Goal: Navigation & Orientation: Find specific page/section

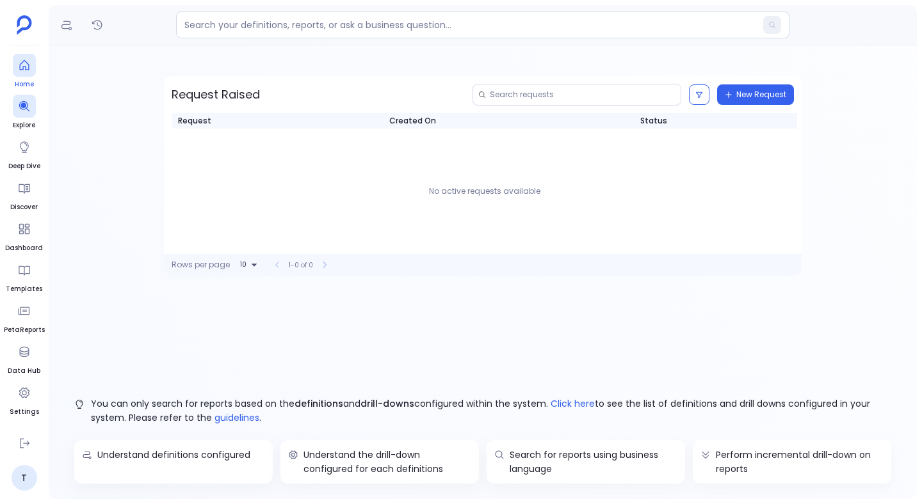
click at [22, 76] on div at bounding box center [24, 65] width 23 height 23
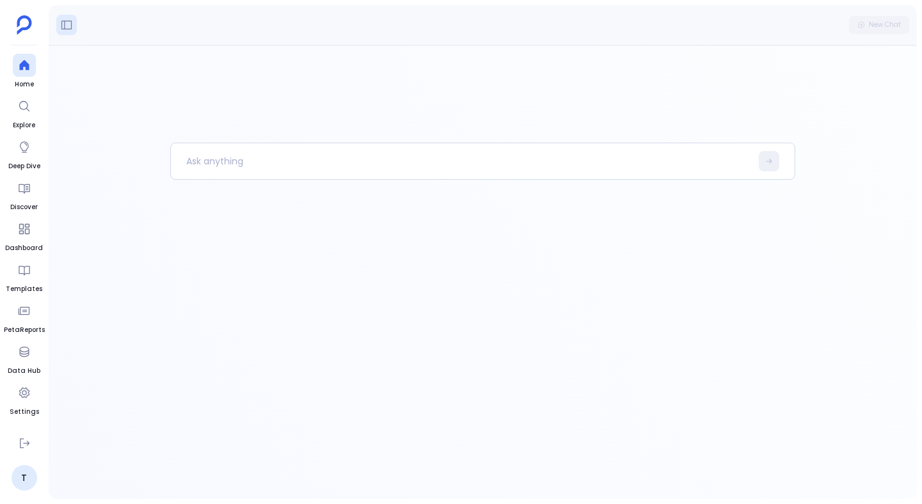
click at [73, 25] on button at bounding box center [66, 25] width 20 height 20
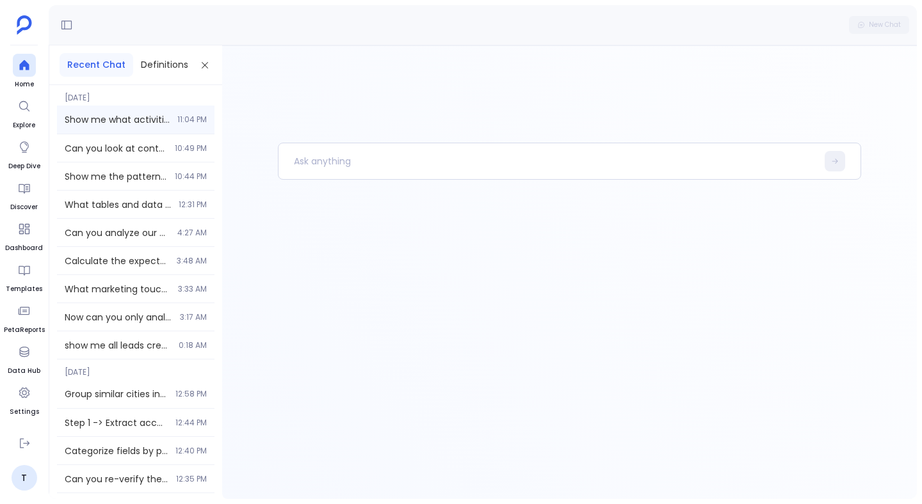
click at [120, 110] on div "Show me what activities and engagement patterns were involved in closed won dea…" at bounding box center [135, 120] width 157 height 28
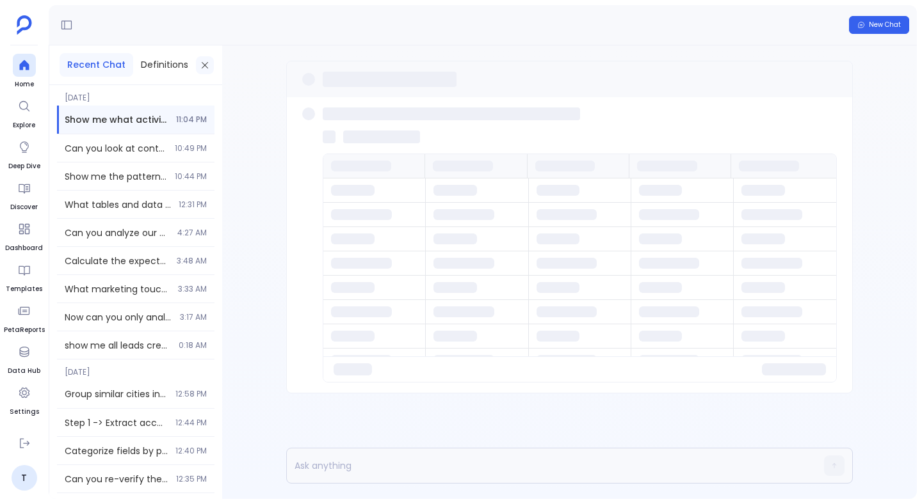
click at [203, 65] on icon at bounding box center [205, 64] width 6 height 6
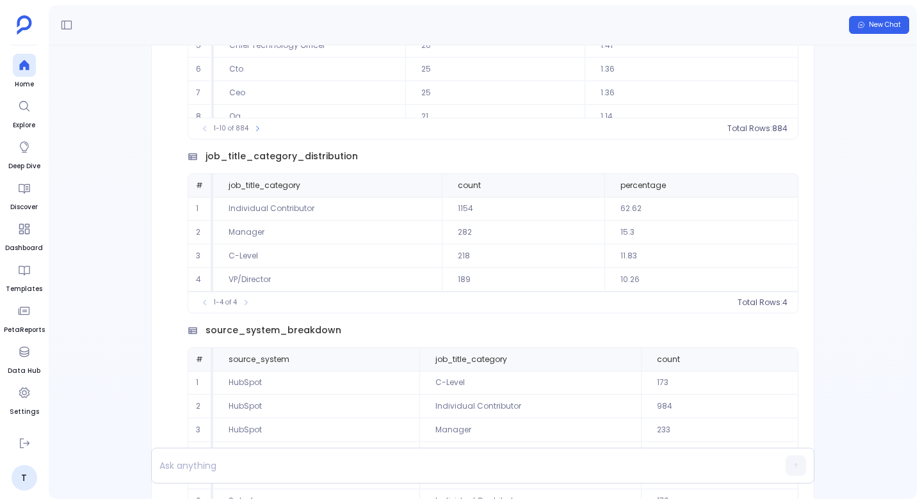
scroll to position [-1065, 0]
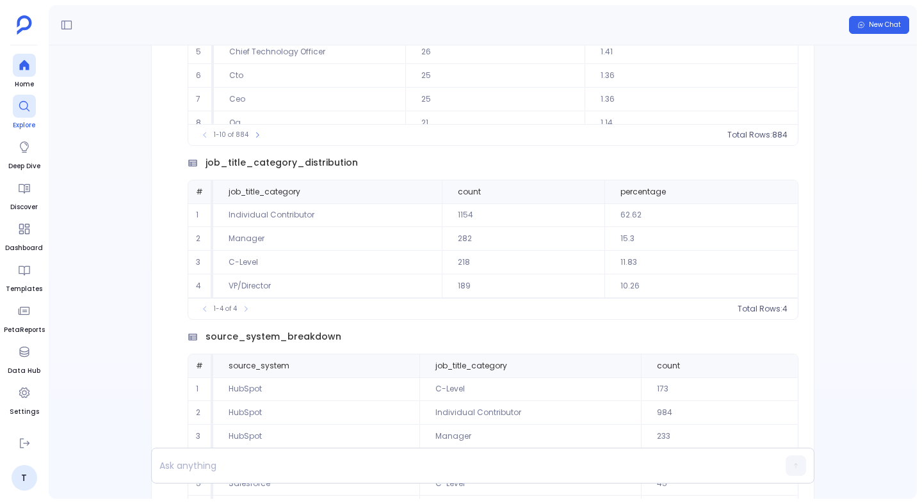
click at [25, 118] on link "Explore" at bounding box center [24, 113] width 23 height 36
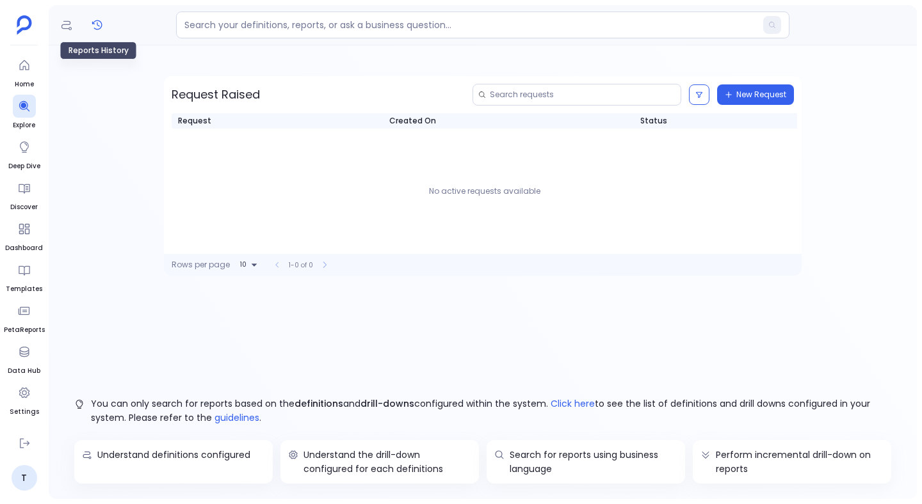
click at [97, 26] on icon "Reports History" at bounding box center [97, 25] width 13 height 13
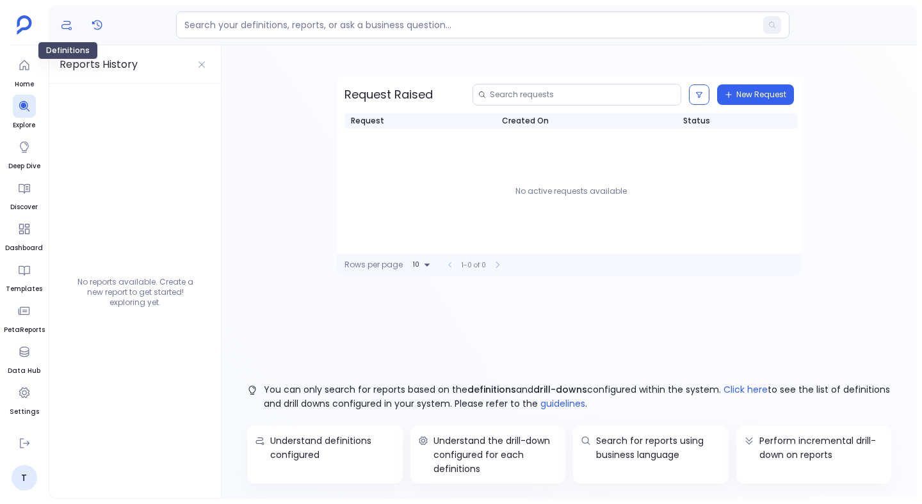
click at [65, 25] on icon "Definitions" at bounding box center [66, 25] width 13 height 13
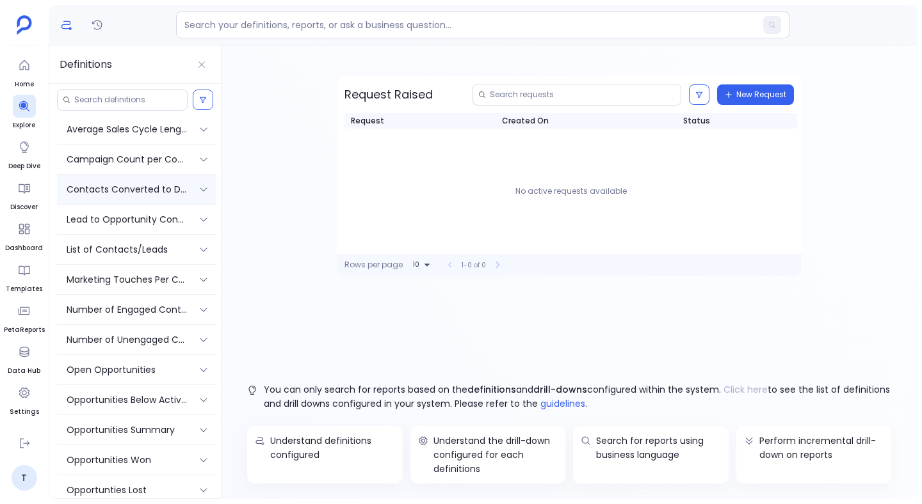
scroll to position [129, 0]
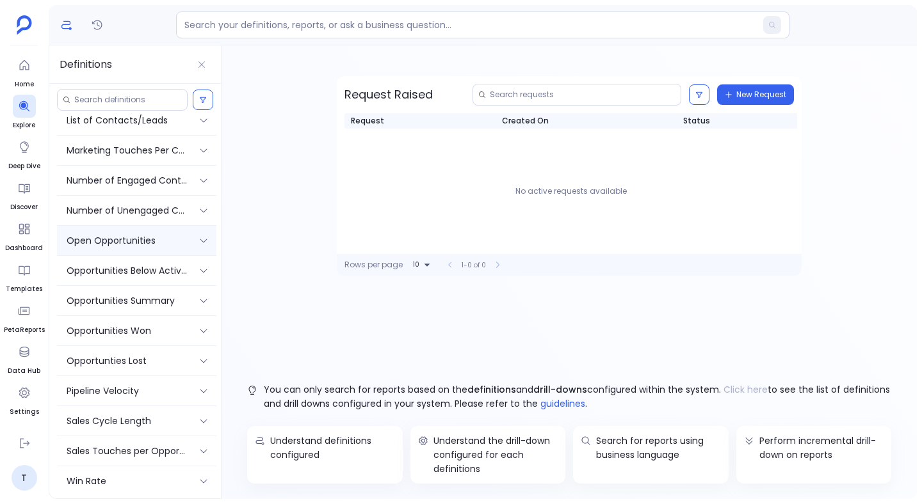
click at [131, 230] on div "Open Opportunities" at bounding box center [136, 240] width 159 height 29
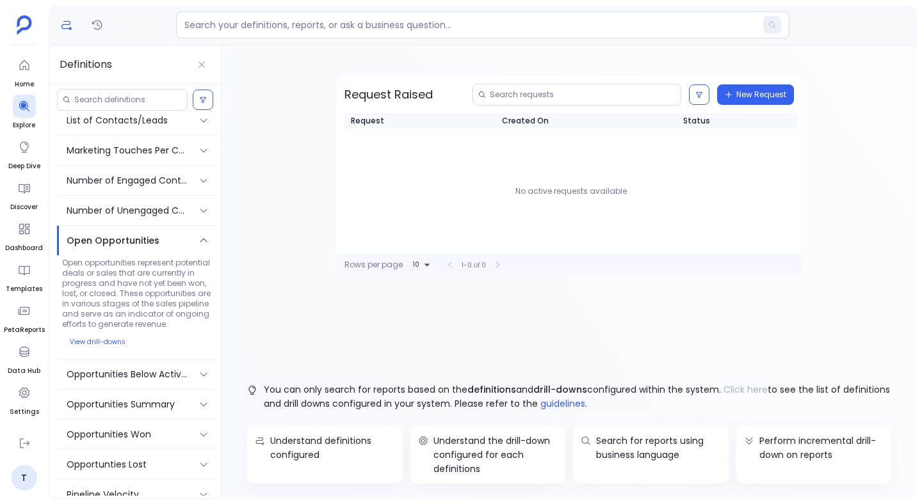
scroll to position [243, 0]
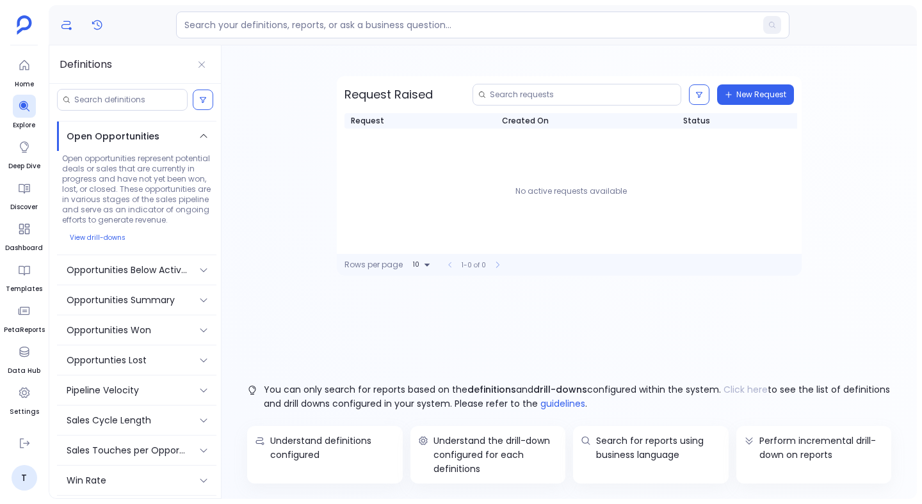
click at [94, 29] on icon "Reports History" at bounding box center [97, 25] width 13 height 13
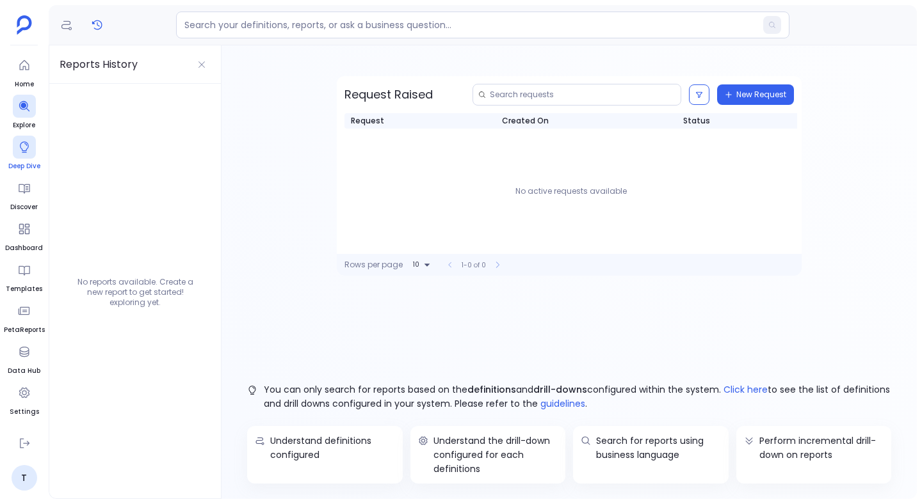
click at [17, 159] on link "Deep Dive" at bounding box center [24, 154] width 32 height 36
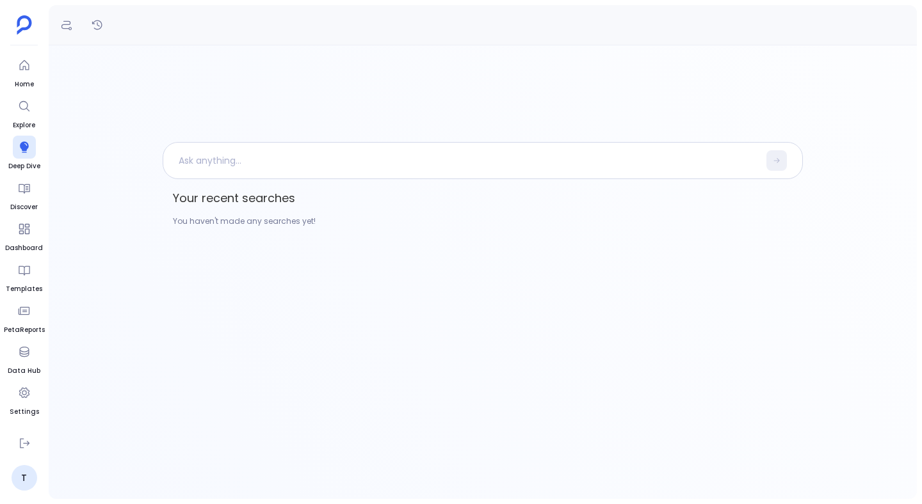
click at [524, 88] on div "Your recent searches You haven't made any searches yet!" at bounding box center [483, 272] width 868 height 455
click at [543, 95] on div "Your recent searches You haven't made any searches yet!" at bounding box center [483, 272] width 868 height 455
click at [18, 188] on icon at bounding box center [24, 188] width 13 height 13
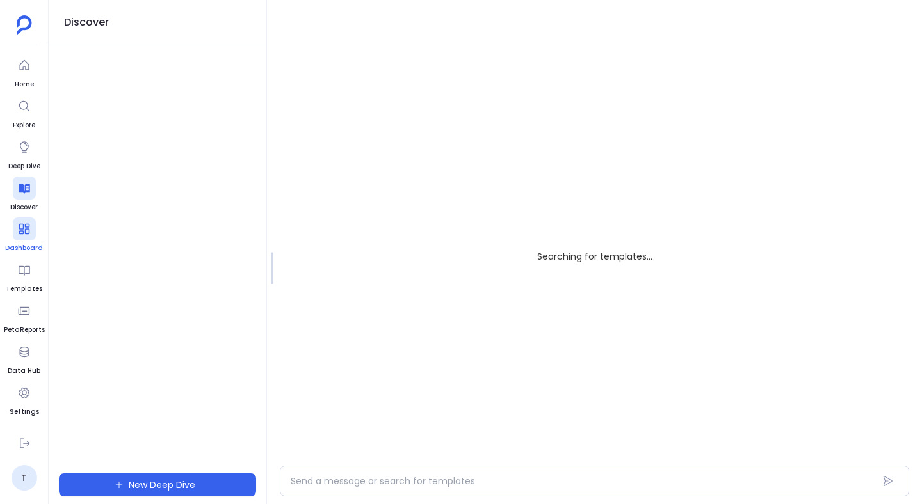
click at [28, 239] on div at bounding box center [24, 229] width 23 height 23
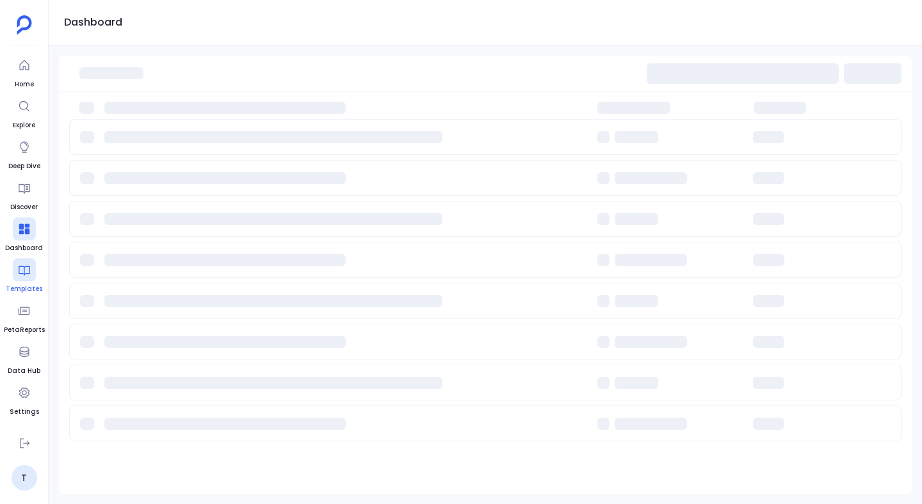
click at [29, 271] on icon at bounding box center [24, 270] width 13 height 13
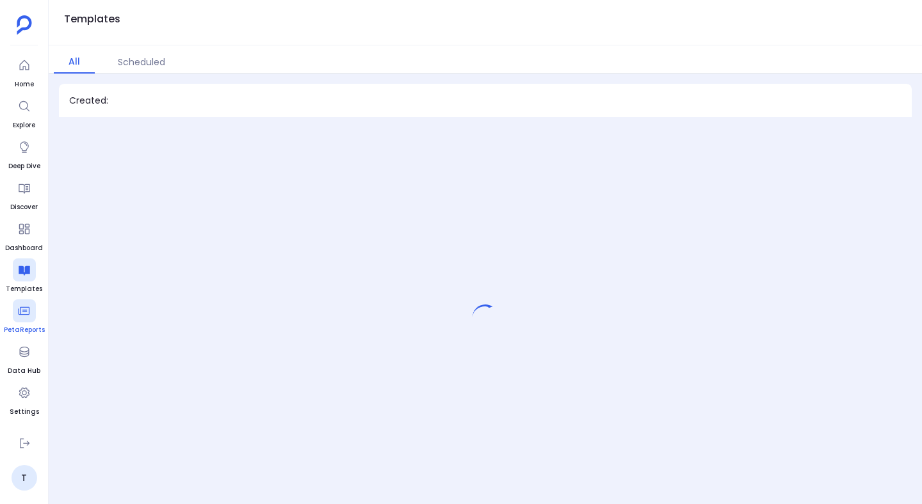
click at [25, 326] on span "PetaReports" at bounding box center [24, 330] width 41 height 10
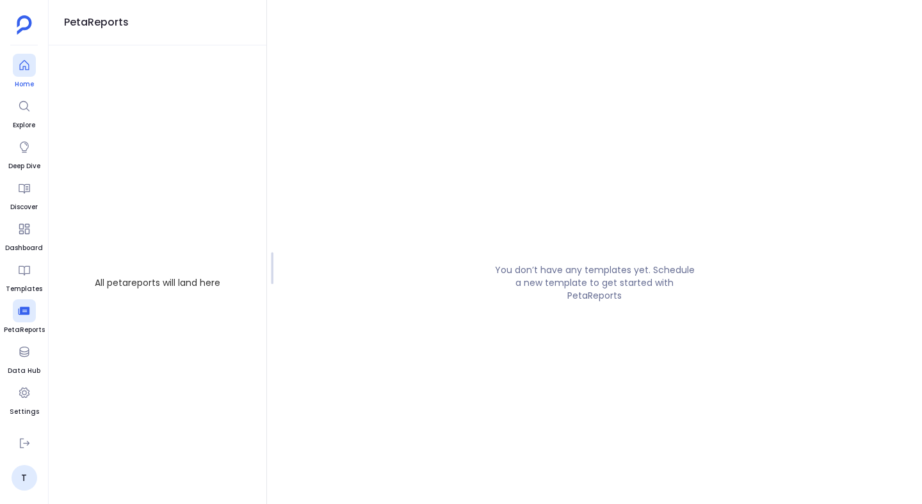
click at [22, 78] on link "Home" at bounding box center [24, 72] width 23 height 36
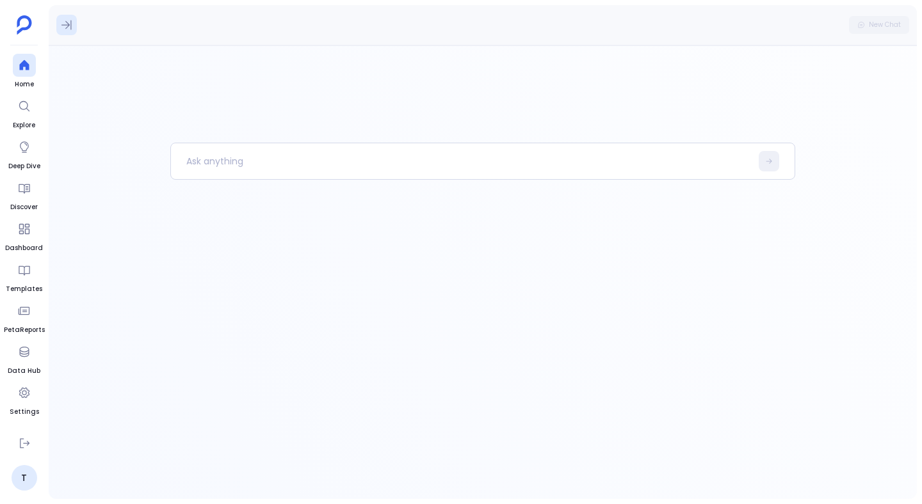
click at [71, 19] on icon at bounding box center [66, 25] width 13 height 13
